Goal: Check status: Check status

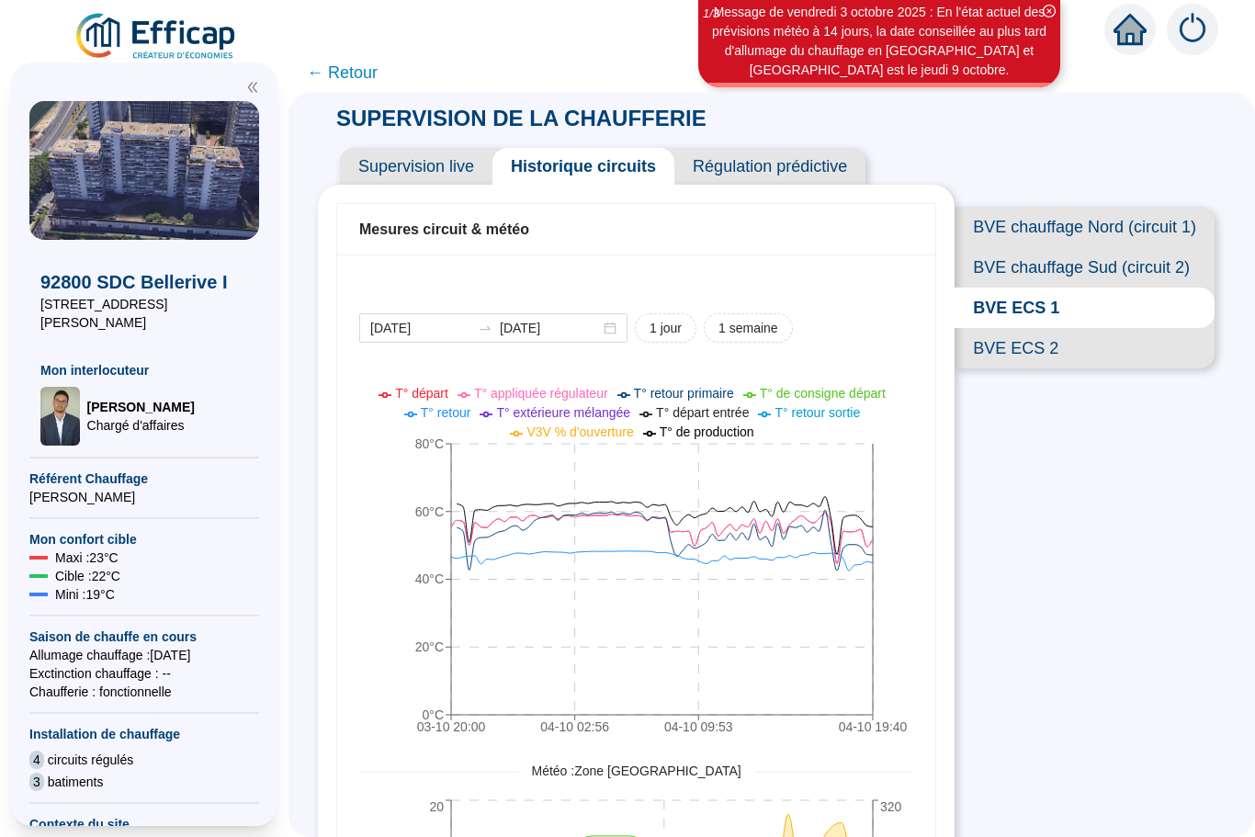
click at [333, 70] on span "← Retour" at bounding box center [342, 73] width 71 height 26
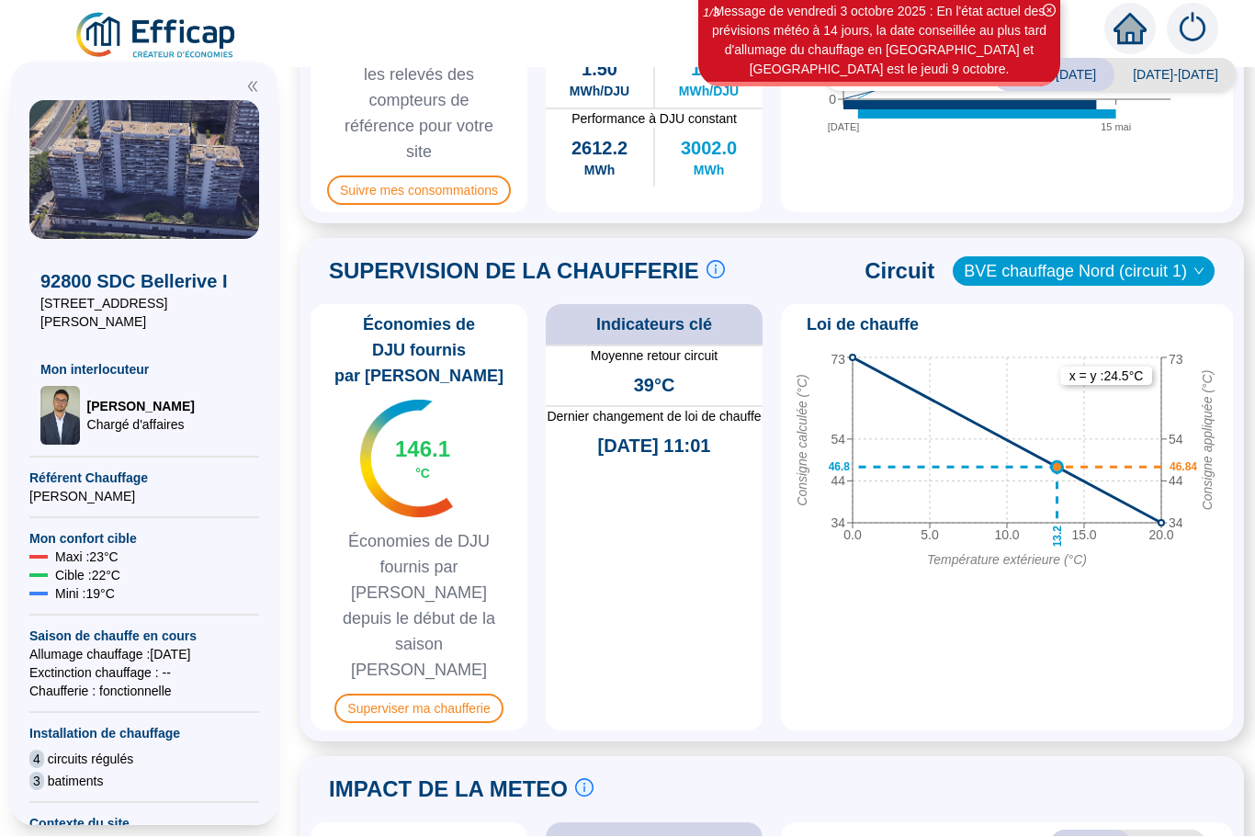
scroll to position [780, 0]
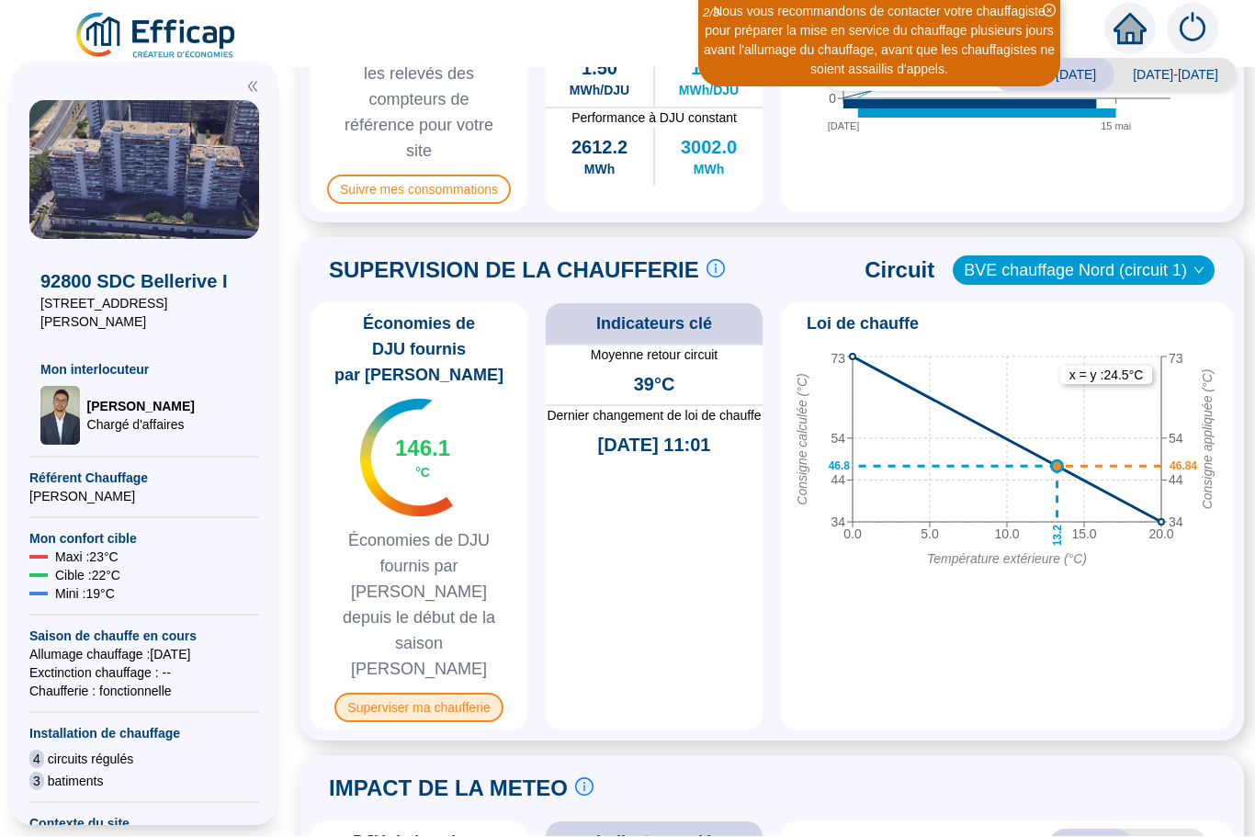
click at [416, 694] on span "Superviser ma chaufferie" at bounding box center [418, 708] width 168 height 29
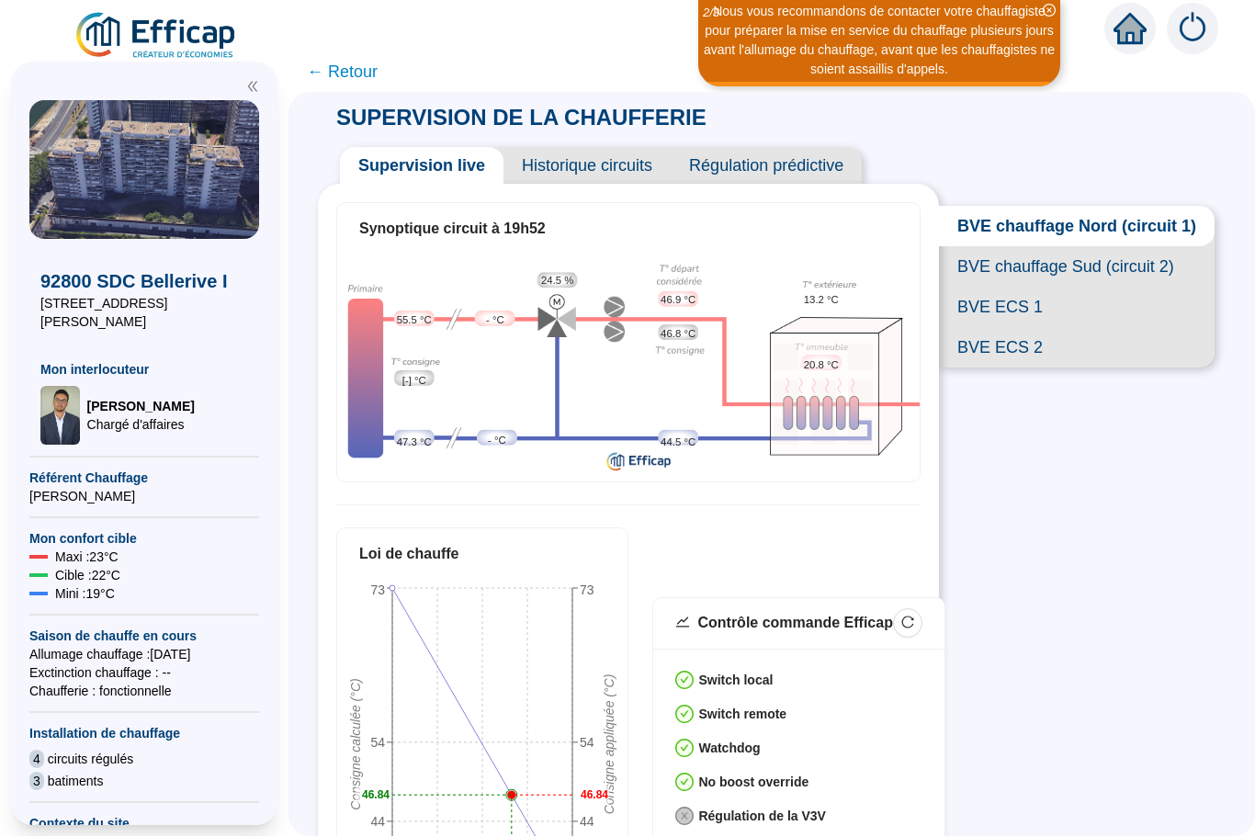
click at [1010, 288] on span "BVE ECS 1" at bounding box center [1077, 308] width 276 height 40
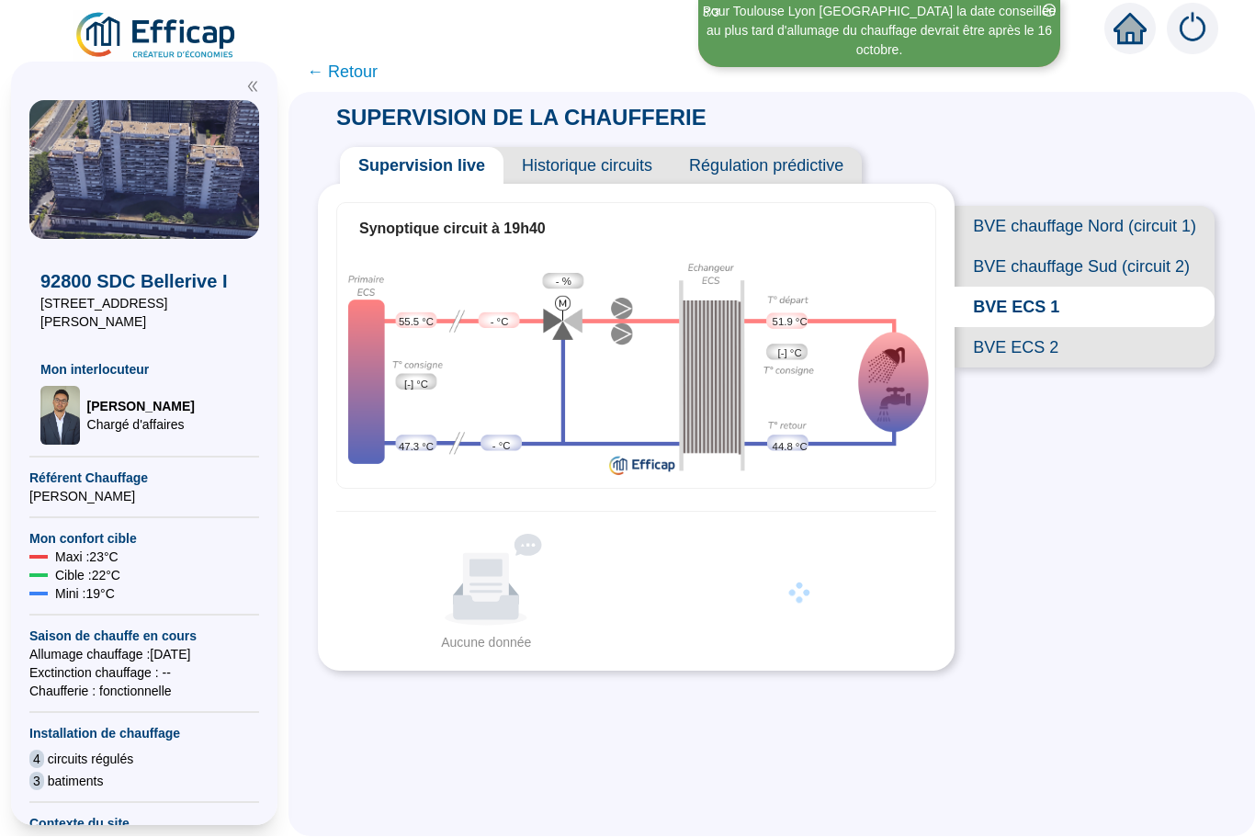
click at [1012, 328] on span "BVE ECS 2" at bounding box center [1084, 348] width 260 height 40
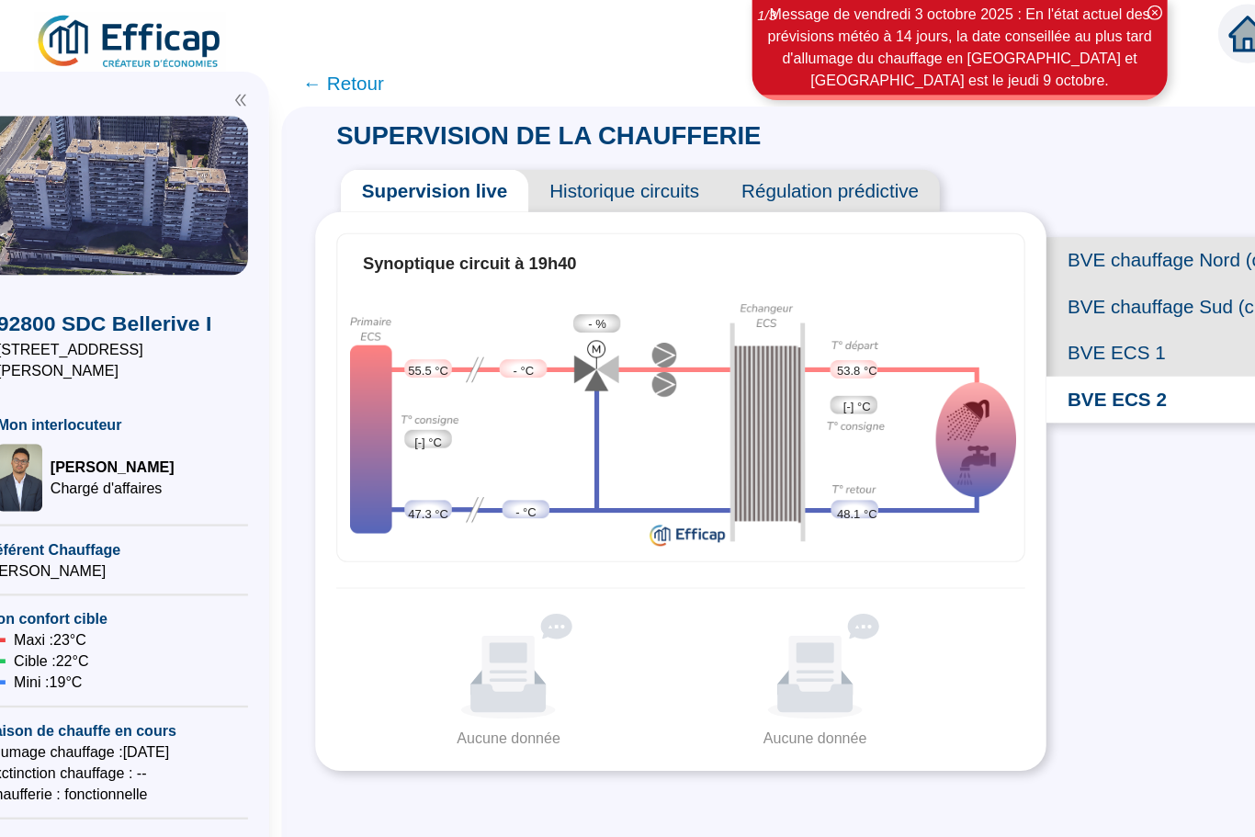
scroll to position [2, 0]
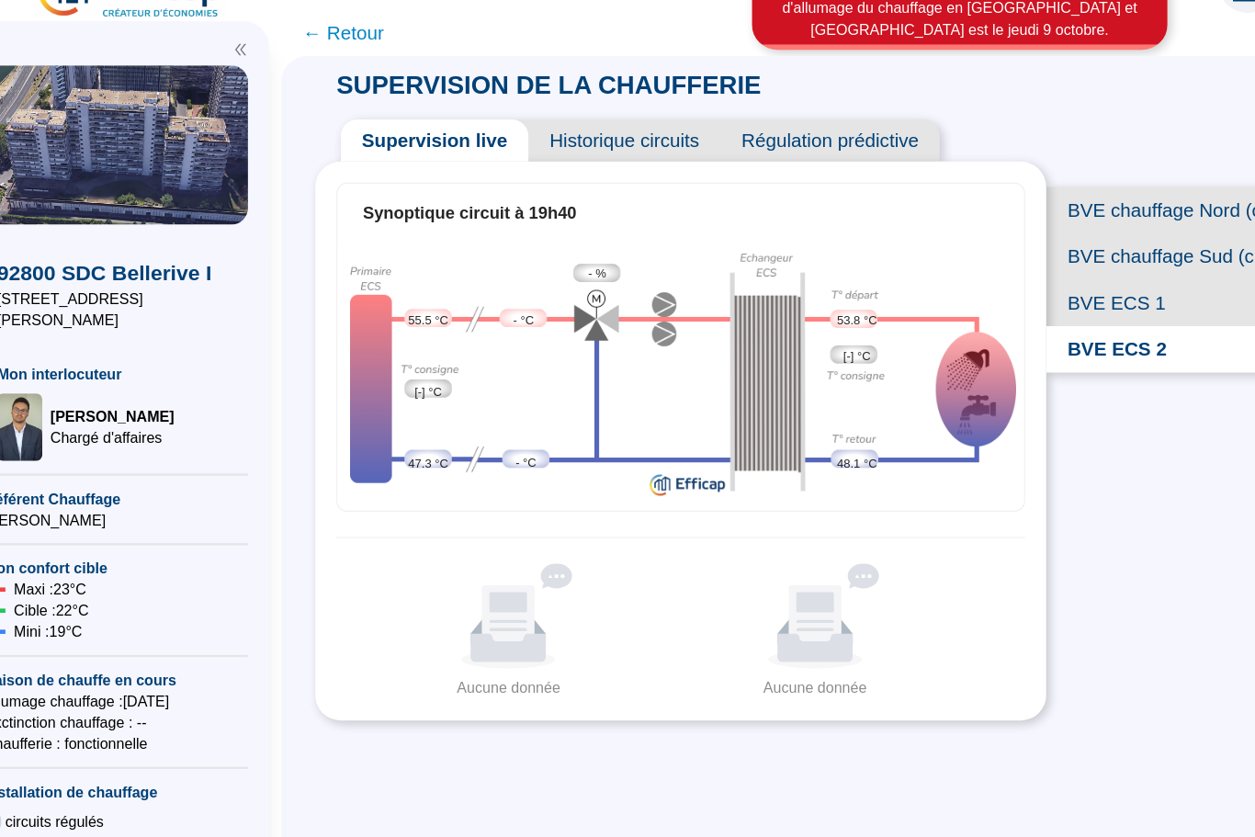
click at [968, 288] on span "BVE ECS 1" at bounding box center [1084, 308] width 260 height 40
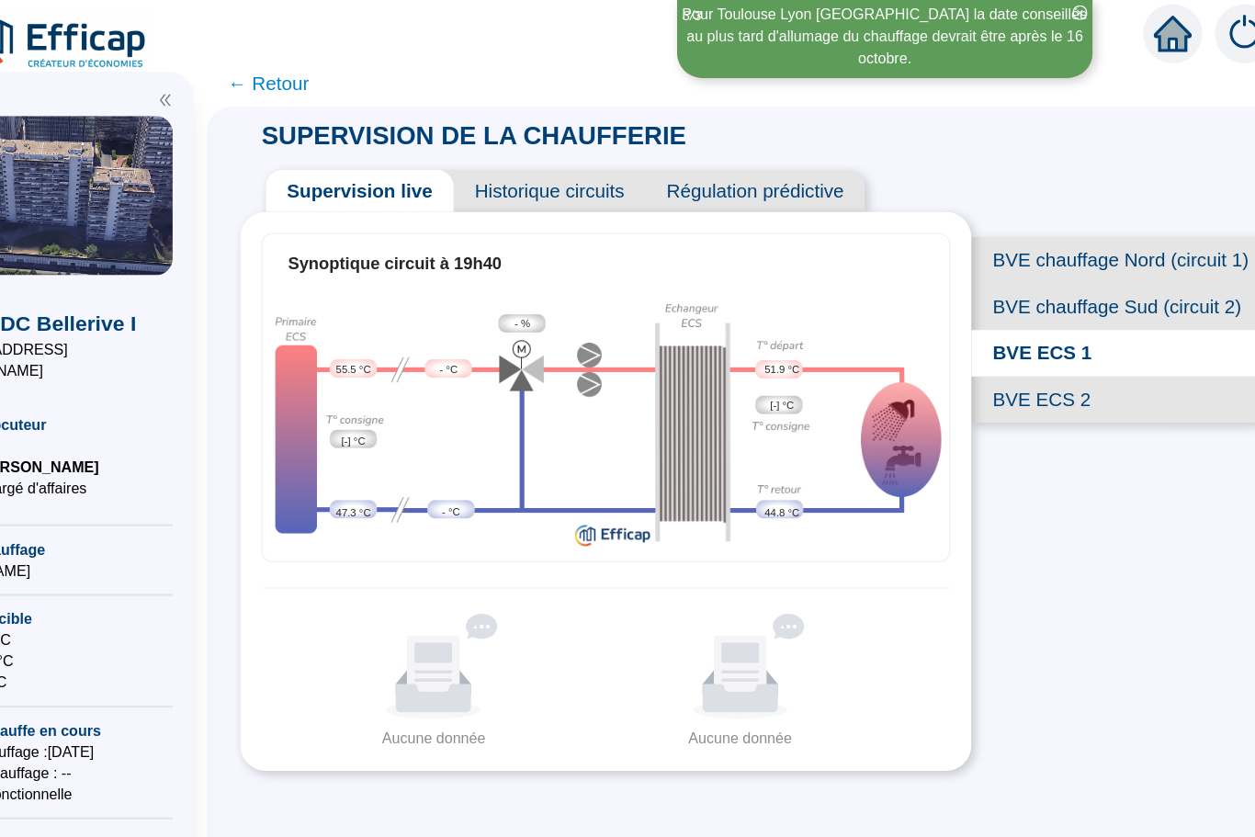
click at [954, 358] on span "BVE ECS 2" at bounding box center [1084, 348] width 260 height 40
